Goal: Task Accomplishment & Management: Use online tool/utility

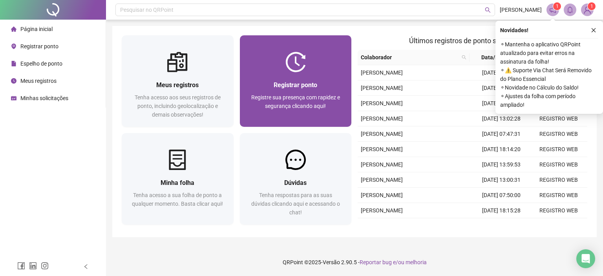
click at [284, 68] on div at bounding box center [296, 62] width 112 height 20
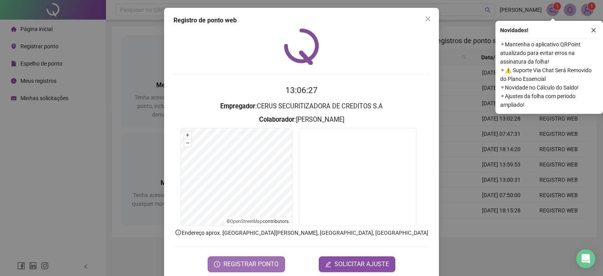
click at [248, 261] on span "REGISTRAR PONTO" at bounding box center [250, 264] width 55 height 9
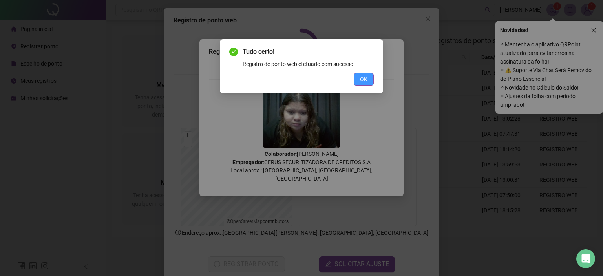
click at [361, 81] on span "OK" at bounding box center [363, 79] width 7 height 9
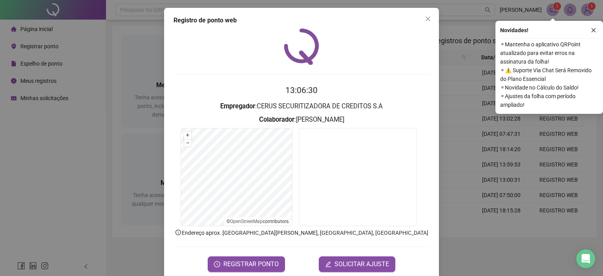
click at [460, 59] on div "Registro de ponto web 13:06:30 Empregador : CERUS SECURITIZADORA DE CREDITOS S.…" at bounding box center [301, 138] width 603 height 276
